Goal: Information Seeking & Learning: Learn about a topic

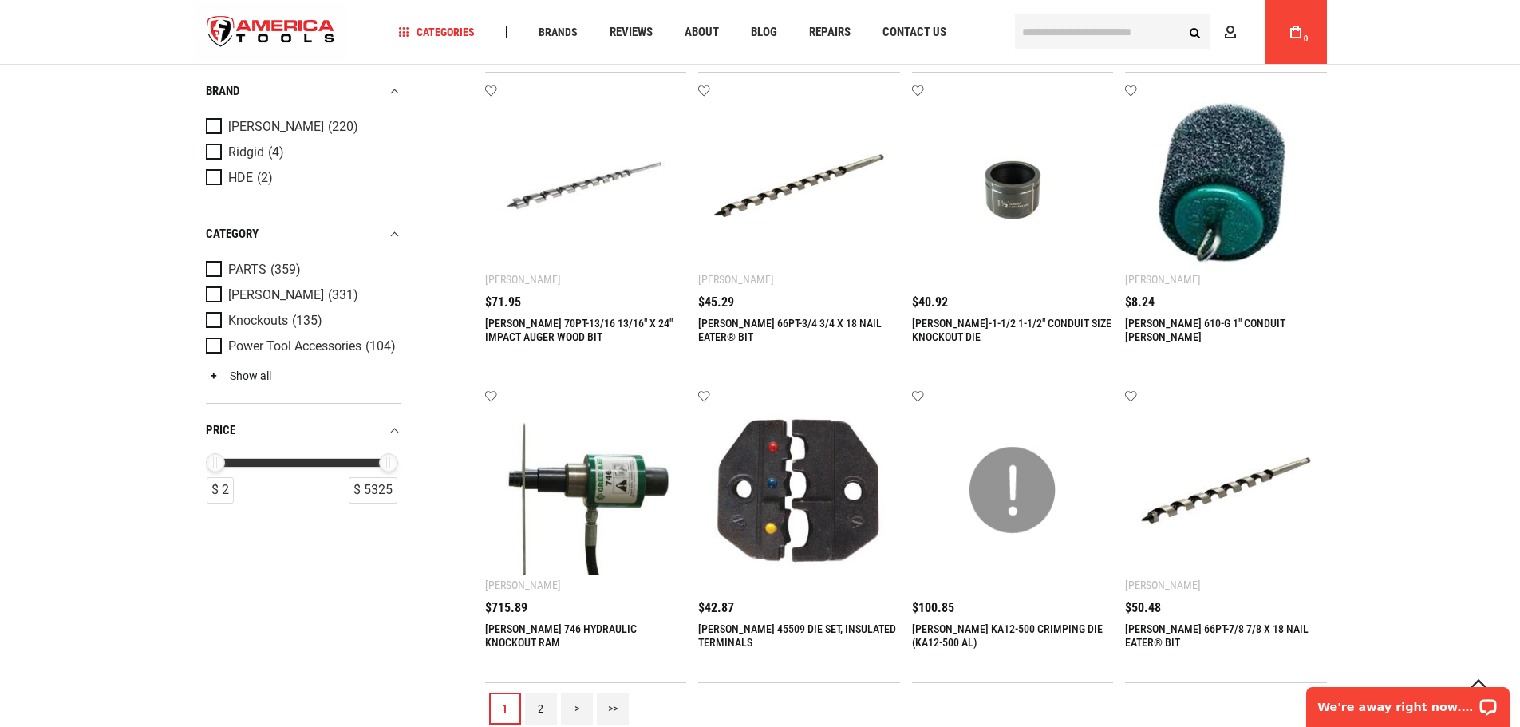
scroll to position [1357, 0]
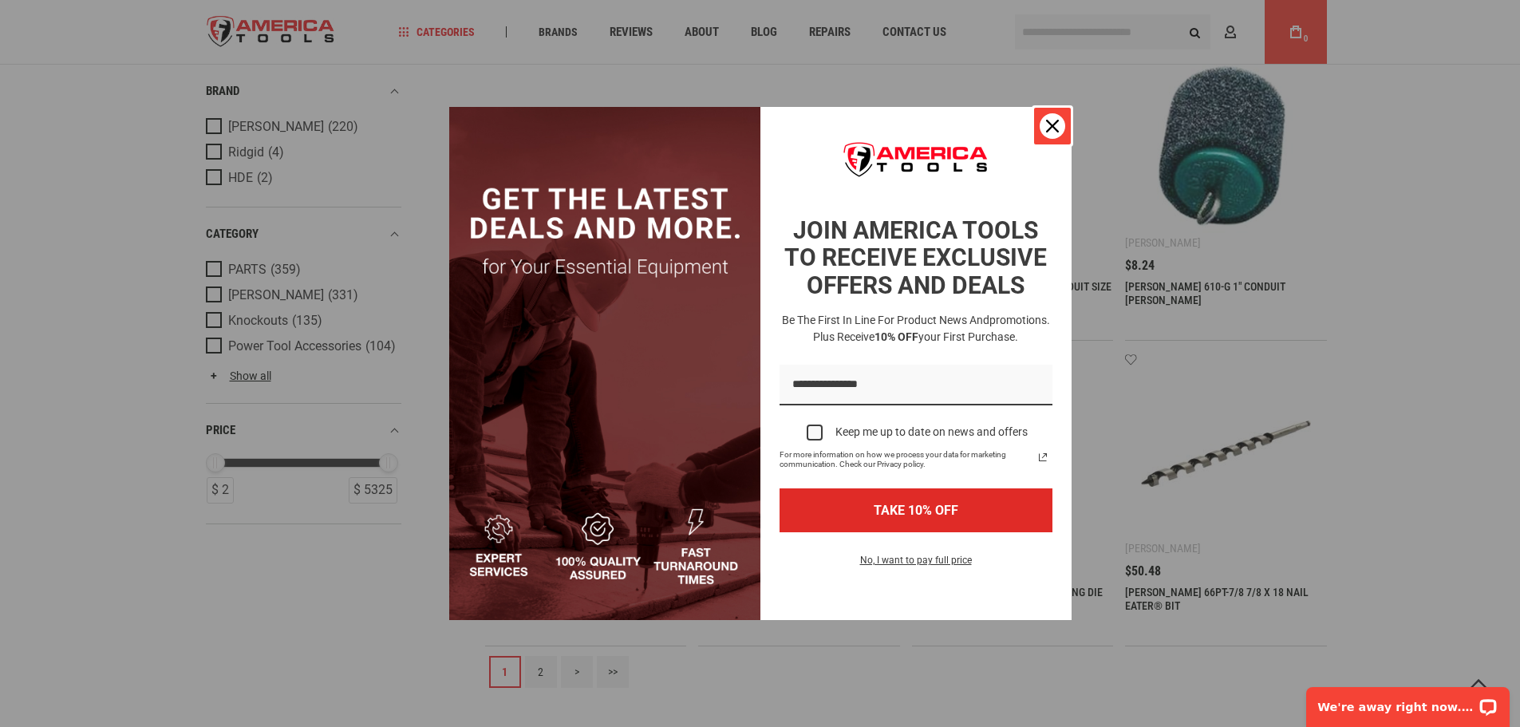
click at [1049, 123] on icon "close icon" at bounding box center [1052, 126] width 13 height 13
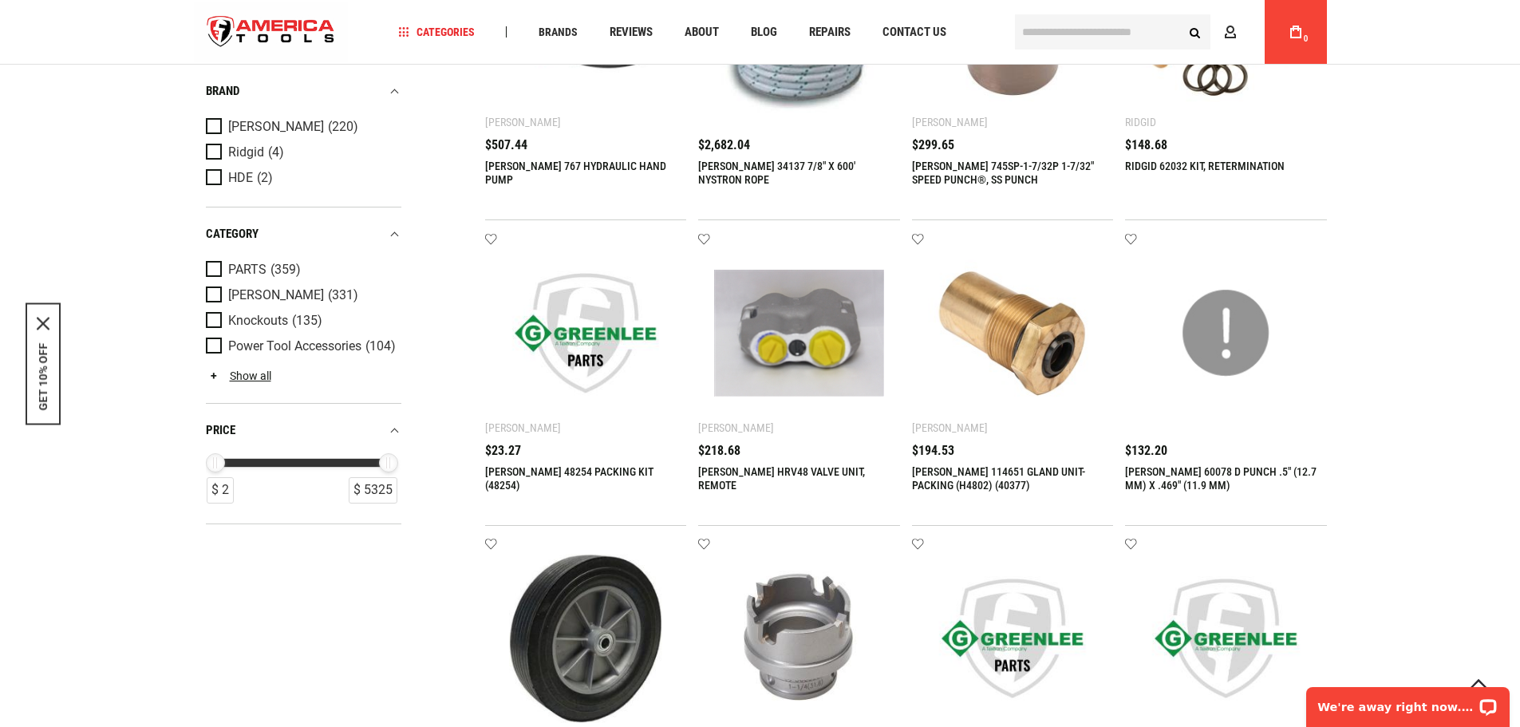
scroll to position [160, 0]
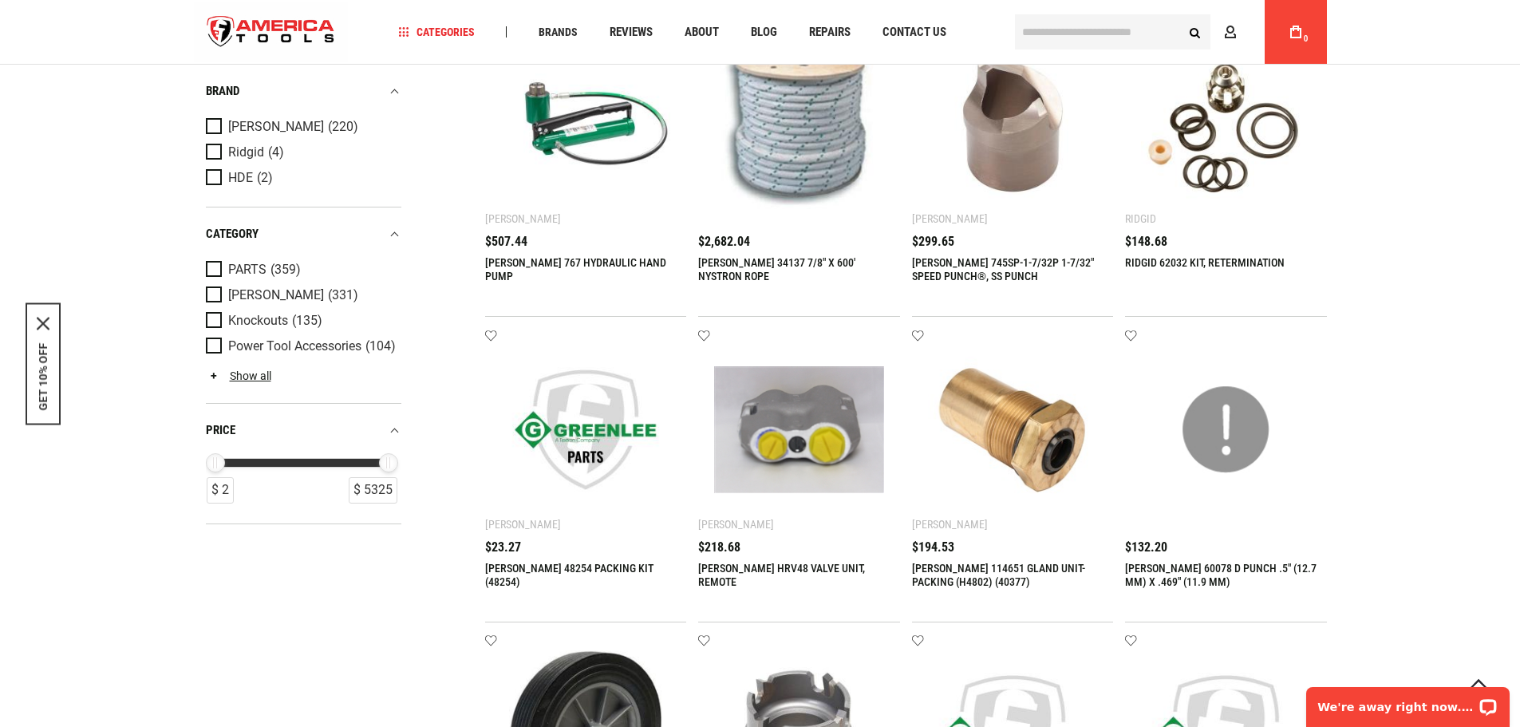
click at [574, 259] on link "[PERSON_NAME] 767 HYDRAULIC HAND PUMP" at bounding box center [575, 269] width 181 height 26
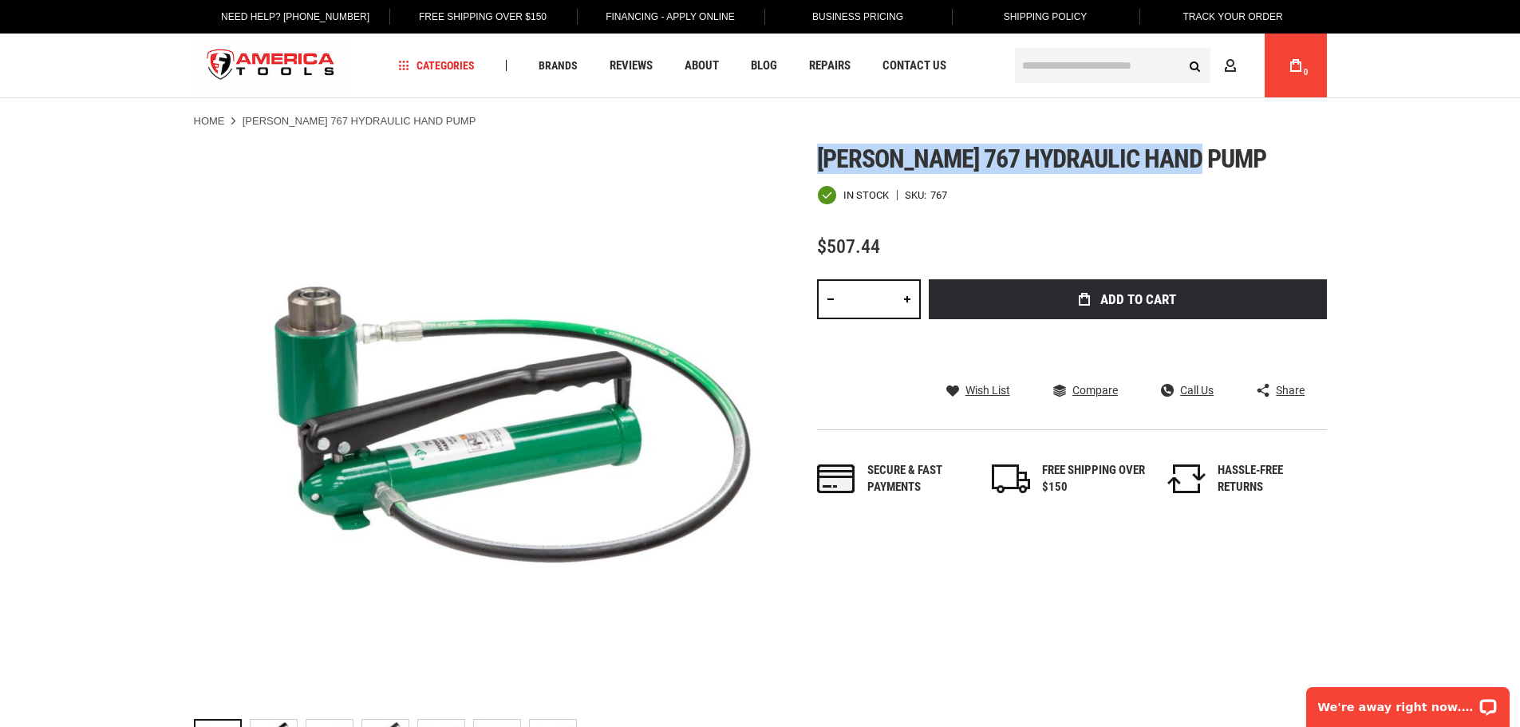
drag, startPoint x: 819, startPoint y: 155, endPoint x: 1201, endPoint y: 147, distance: 382.3
click at [1201, 147] on span "[PERSON_NAME] 767 hydraulic hand pump" at bounding box center [1041, 159] width 449 height 30
